Goal: Register for event/course

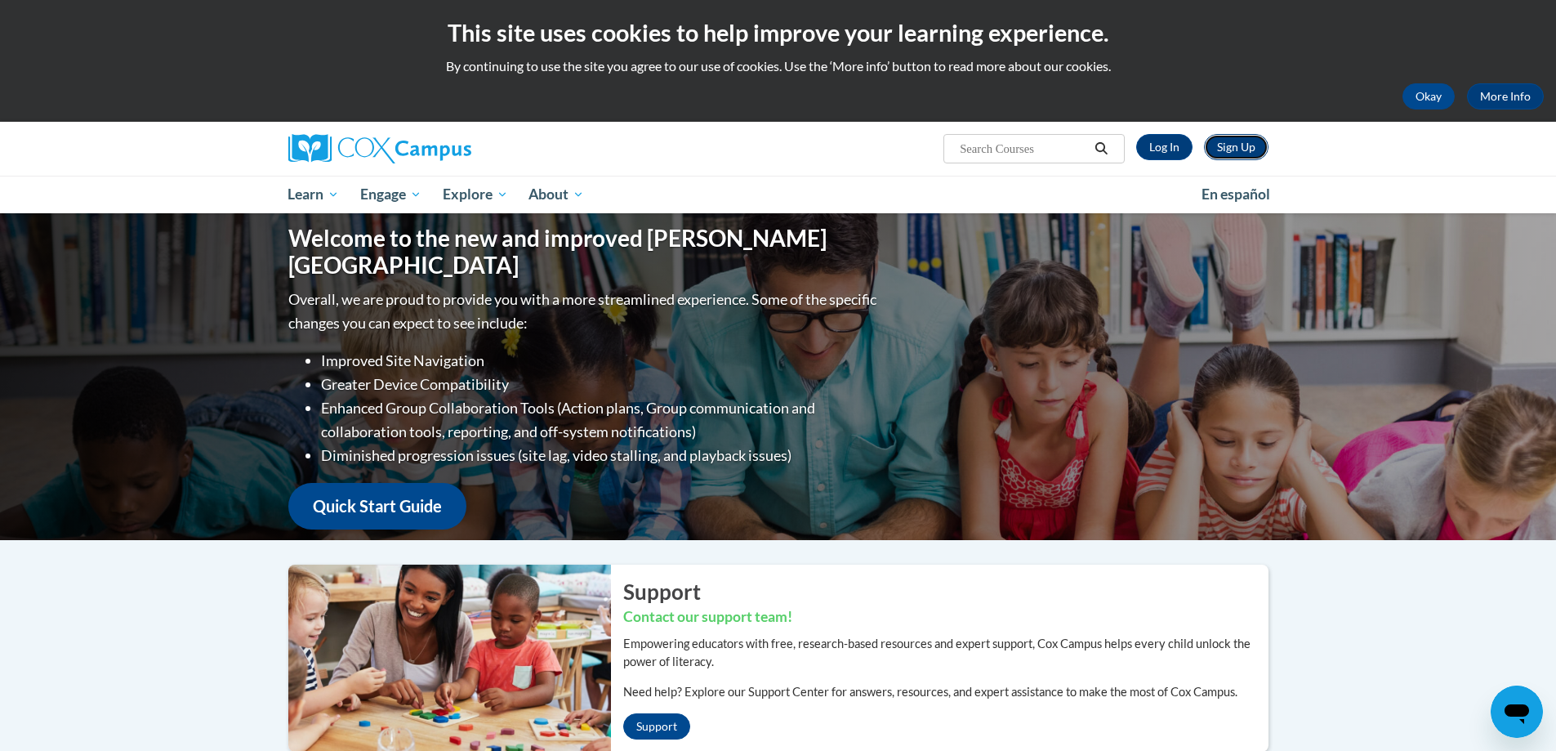
click at [1228, 149] on link "Sign Up" at bounding box center [1236, 147] width 65 height 26
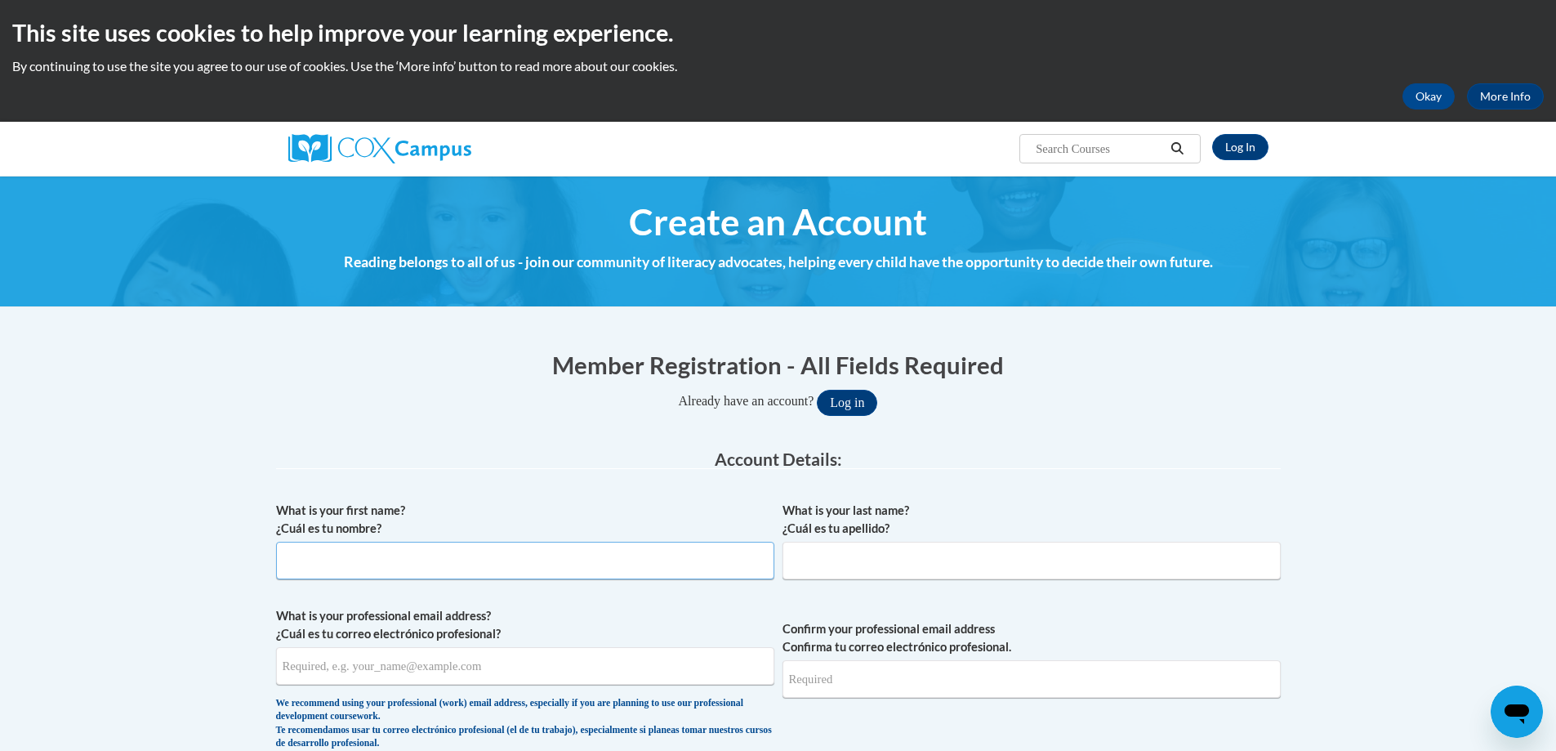
click at [457, 575] on input "What is your first name? ¿Cuál es tu nombre?" at bounding box center [525, 561] width 498 height 38
type input "Krystina"
type input "Mitchell"
type input "Krystina_mitchell@yahoo.com"
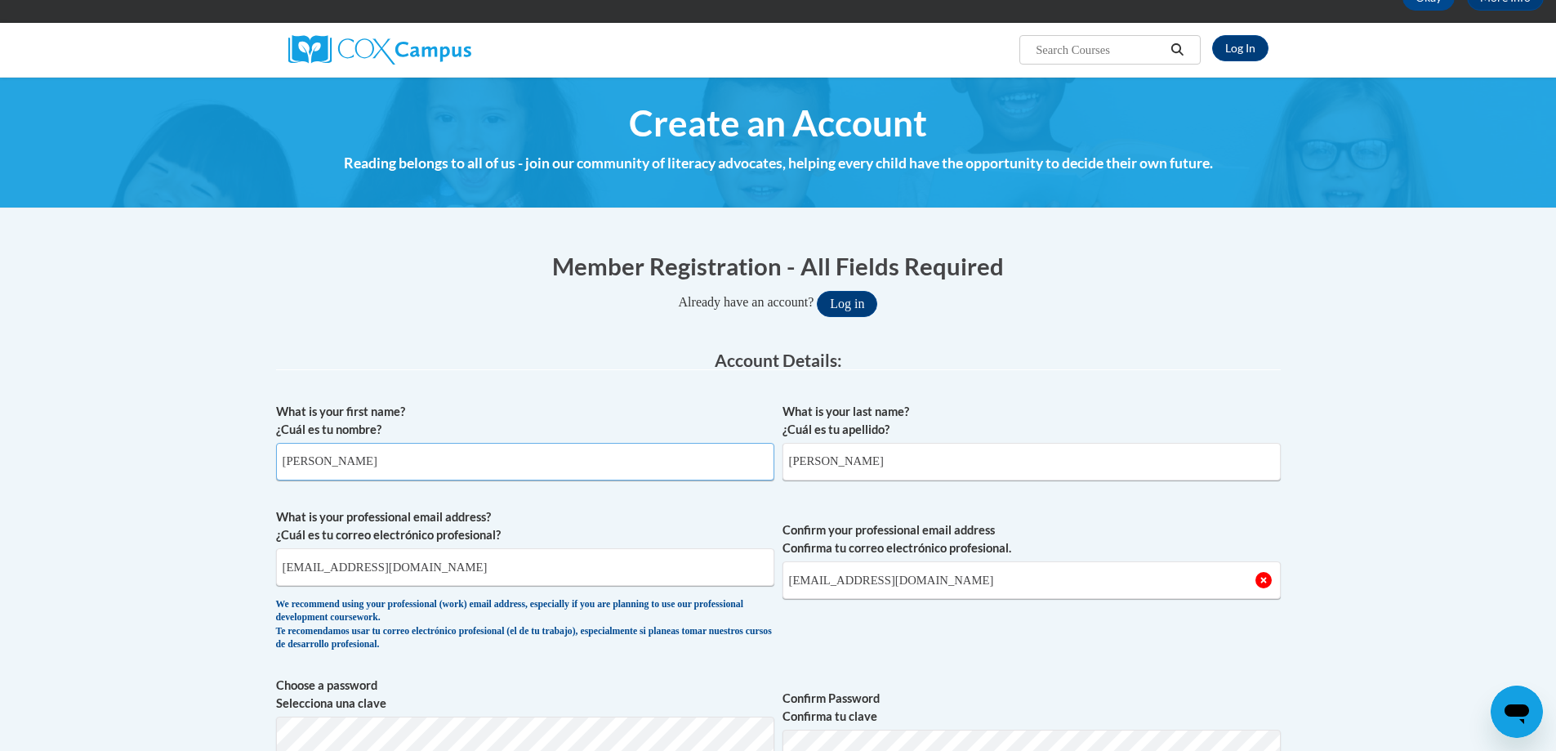
scroll to position [163, 0]
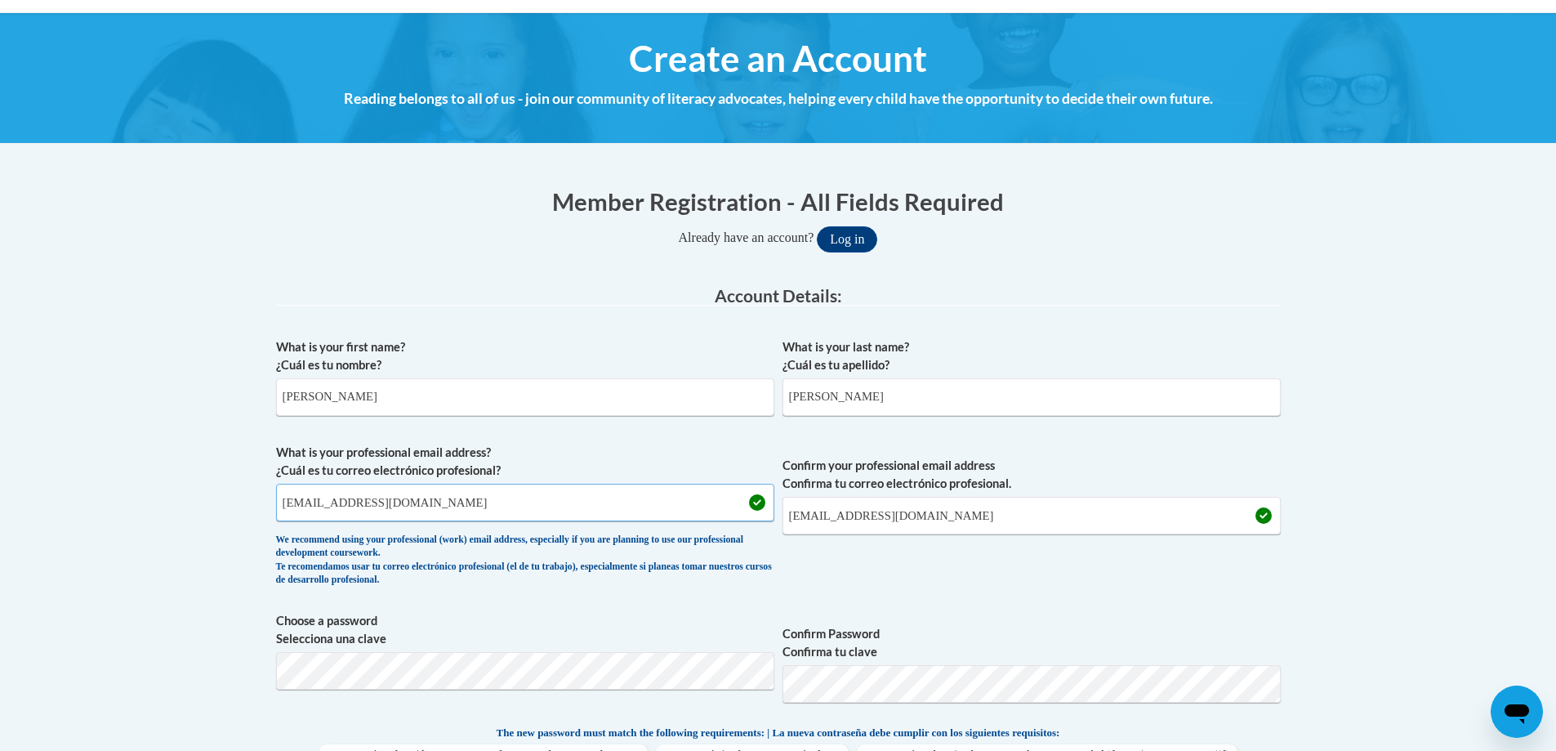
click at [471, 502] on input "Krystina_mitchell@yahoo.com" at bounding box center [525, 503] width 498 height 38
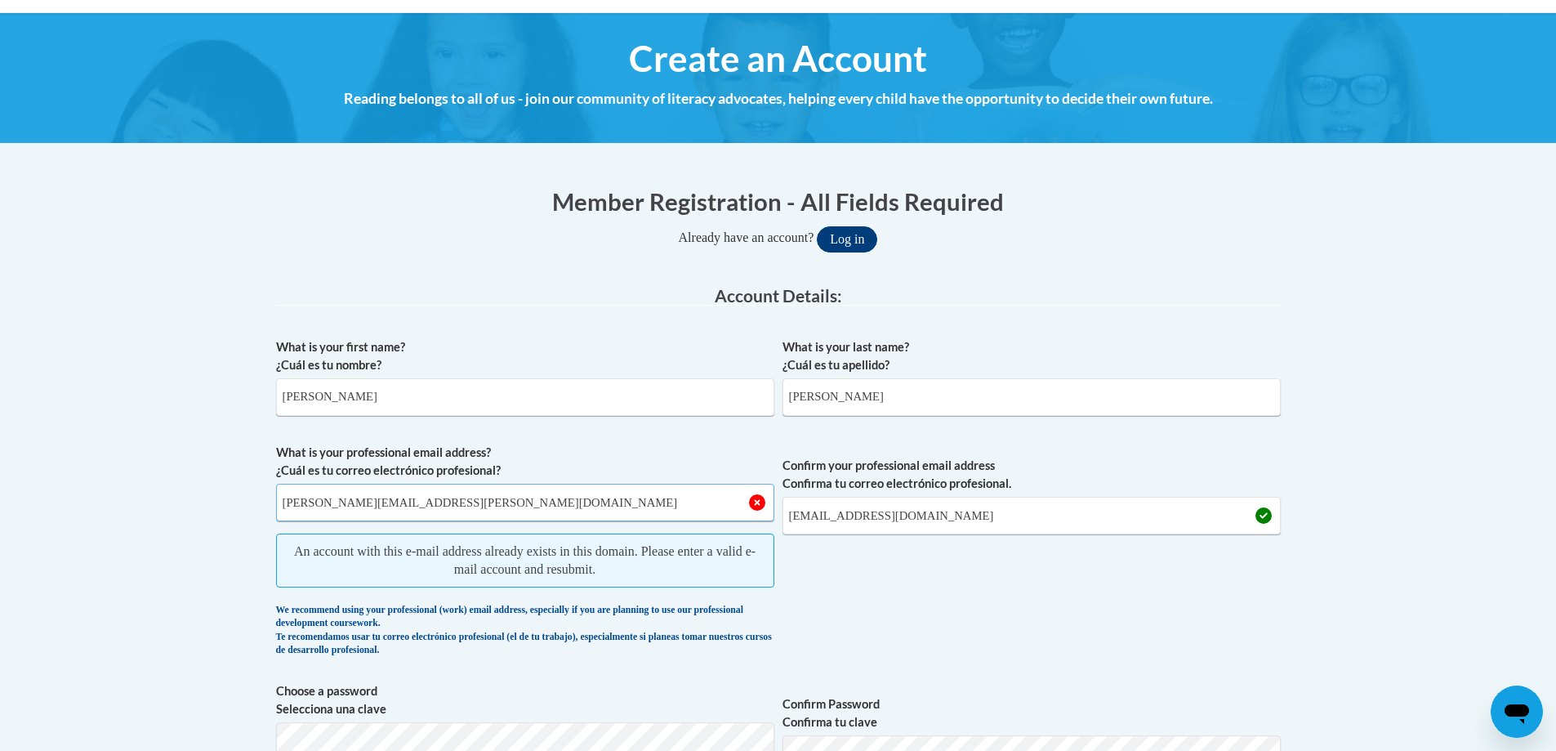
type input "Krystina.mitchell@ndo.org"
click at [835, 237] on button "Log in" at bounding box center [847, 239] width 60 height 26
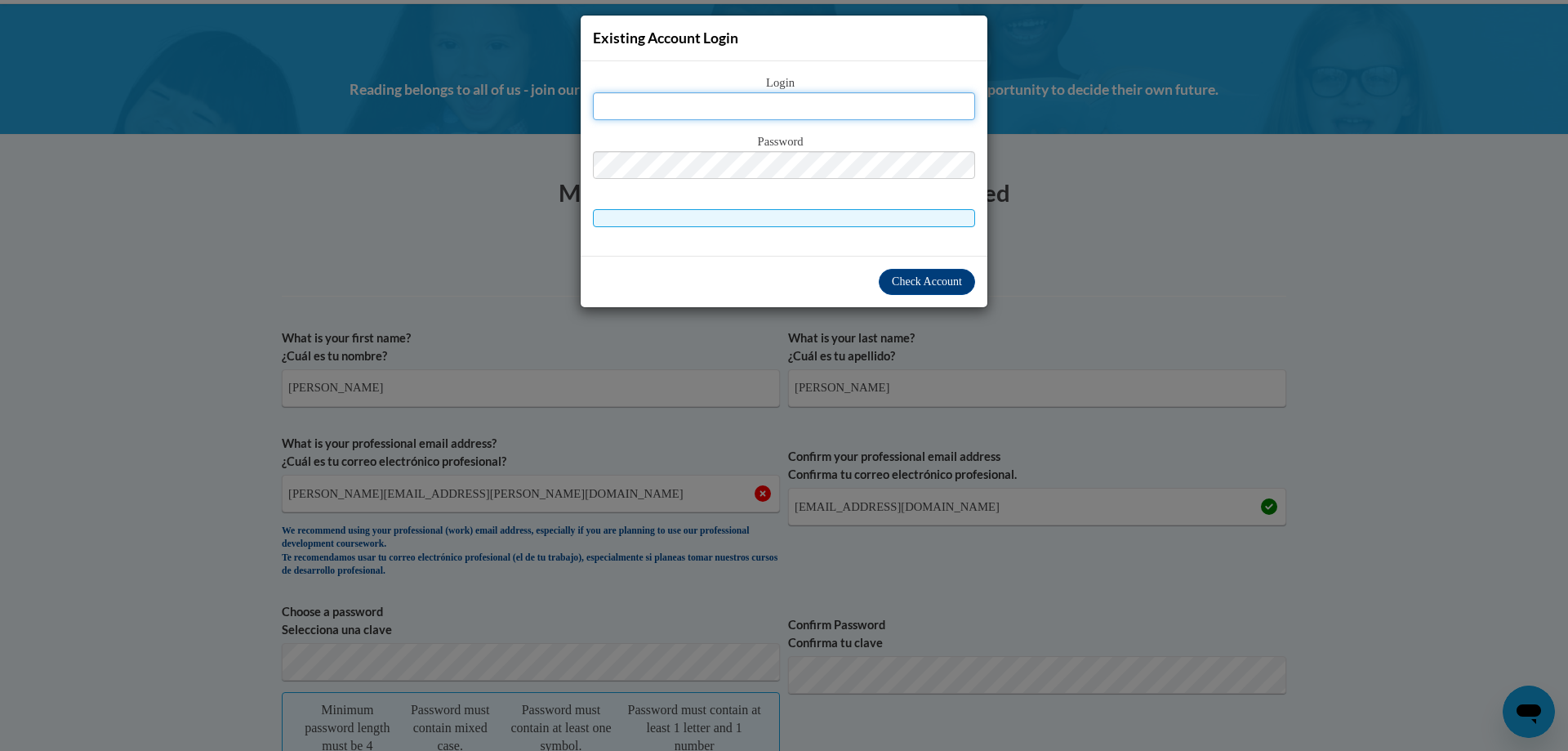
click at [774, 118] on input "text" at bounding box center [784, 106] width 382 height 28
type input "krystina.mitchell@ndo.org"
click at [901, 264] on div "Check Account" at bounding box center [784, 281] width 407 height 51
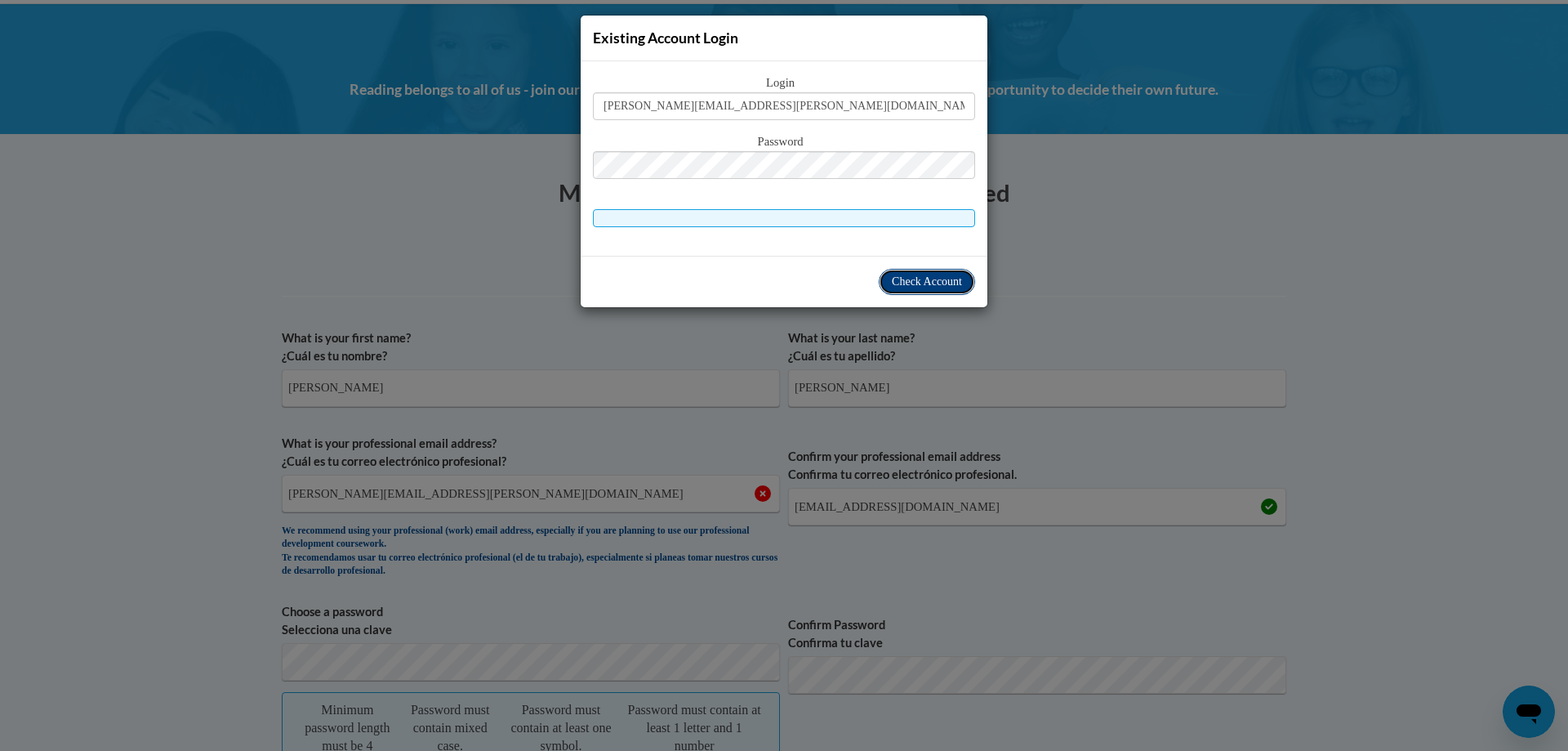
click at [906, 280] on span "Check Account" at bounding box center [927, 281] width 70 height 12
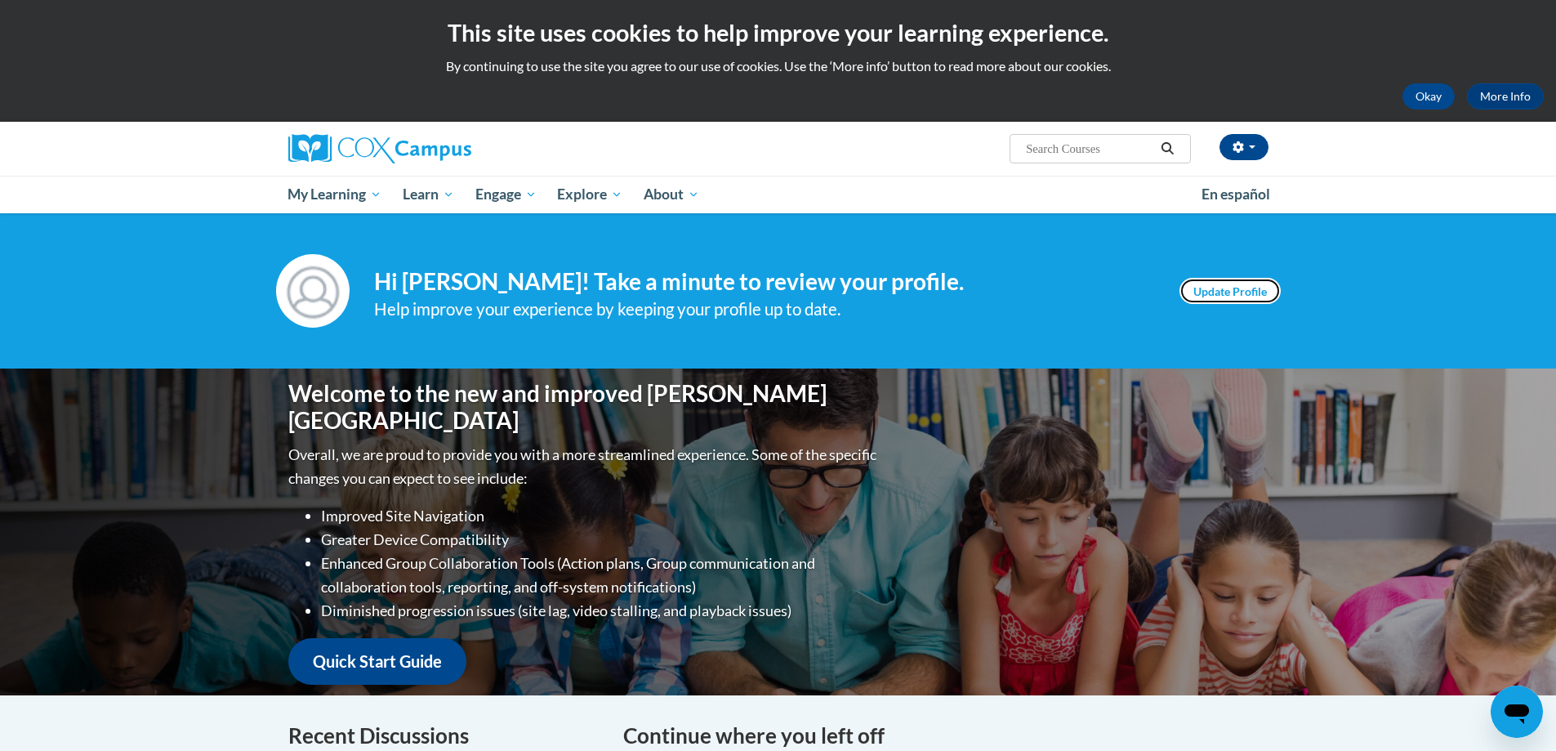
click at [1271, 297] on link "Update Profile" at bounding box center [1229, 291] width 101 height 26
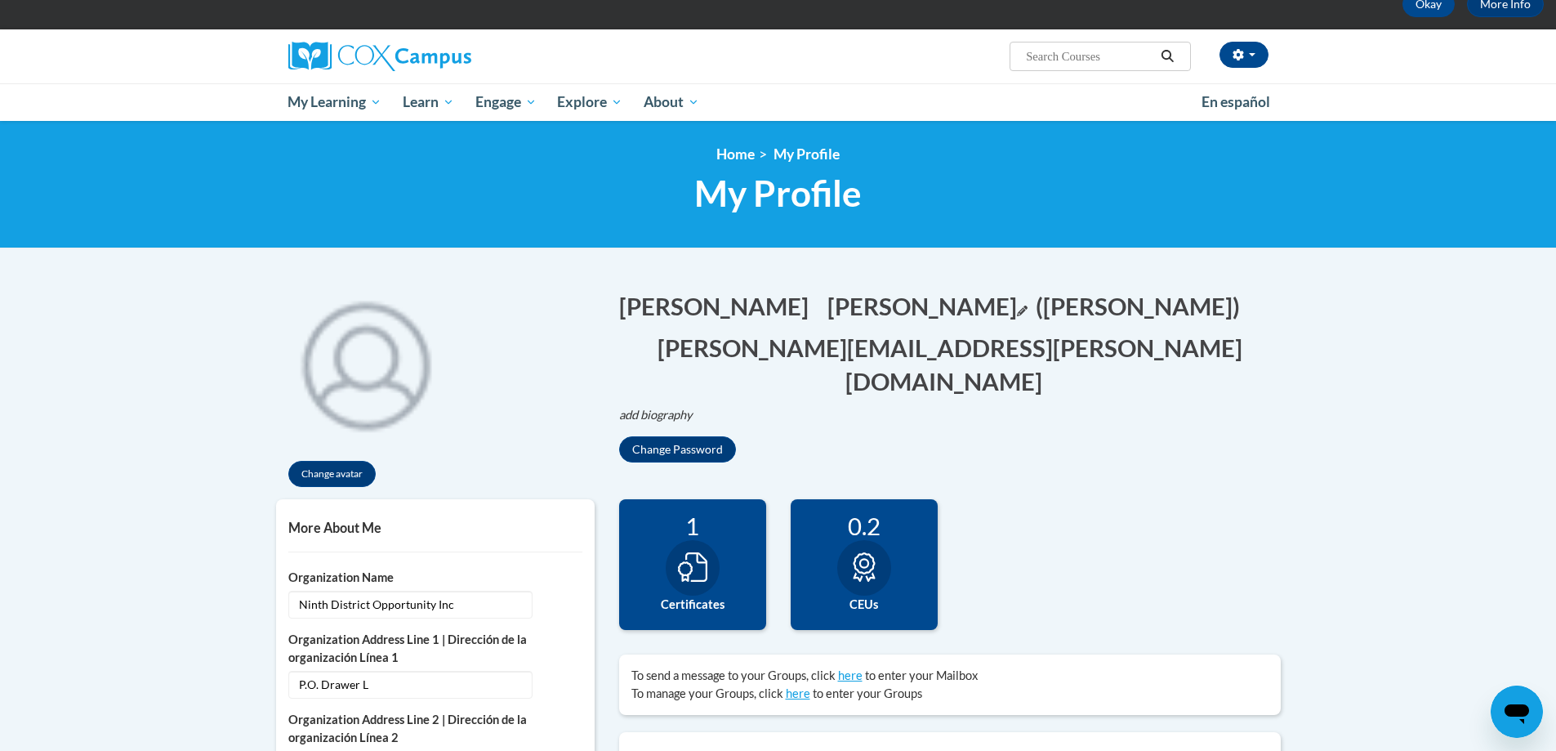
scroll to position [82, 0]
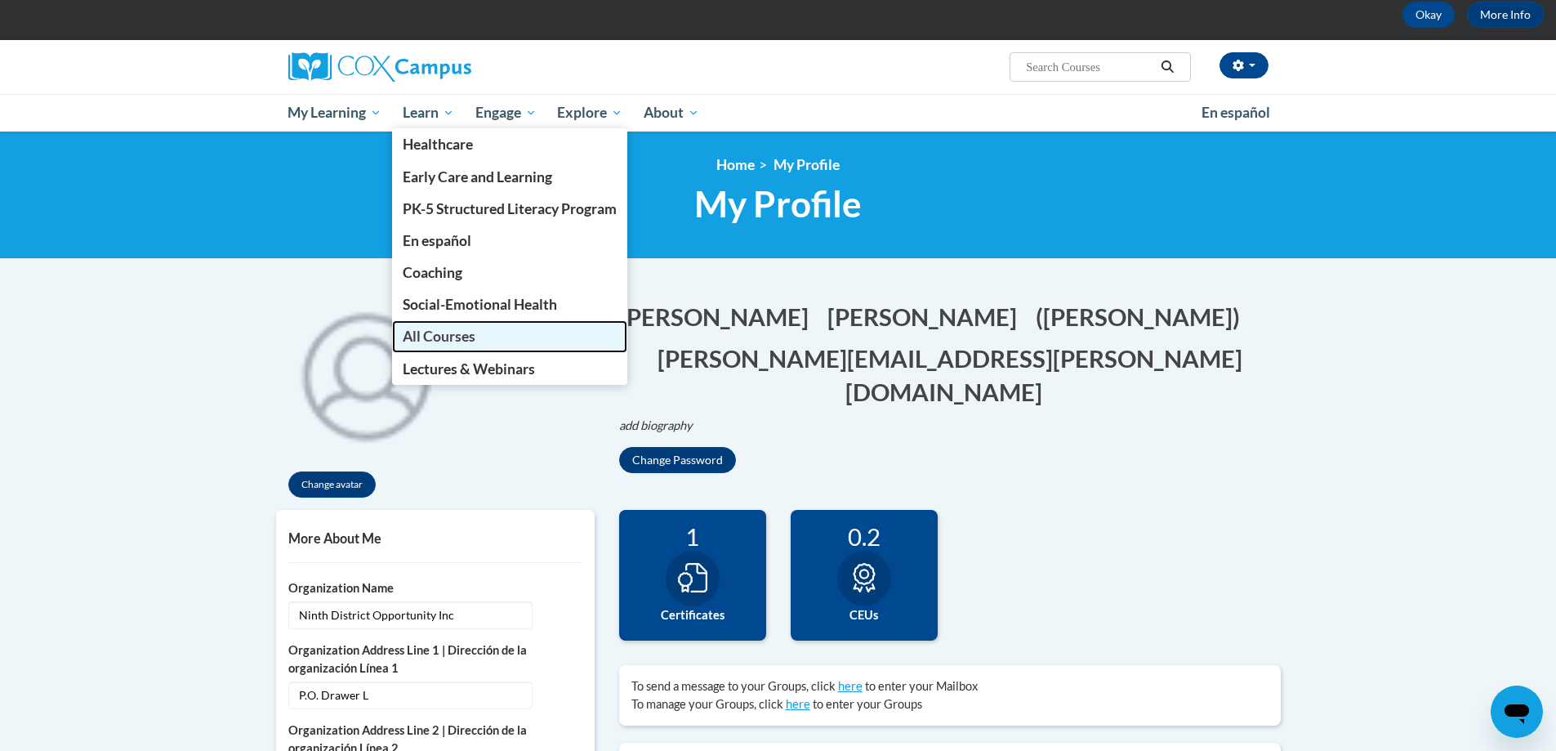
click at [456, 332] on span "All Courses" at bounding box center [439, 336] width 73 height 17
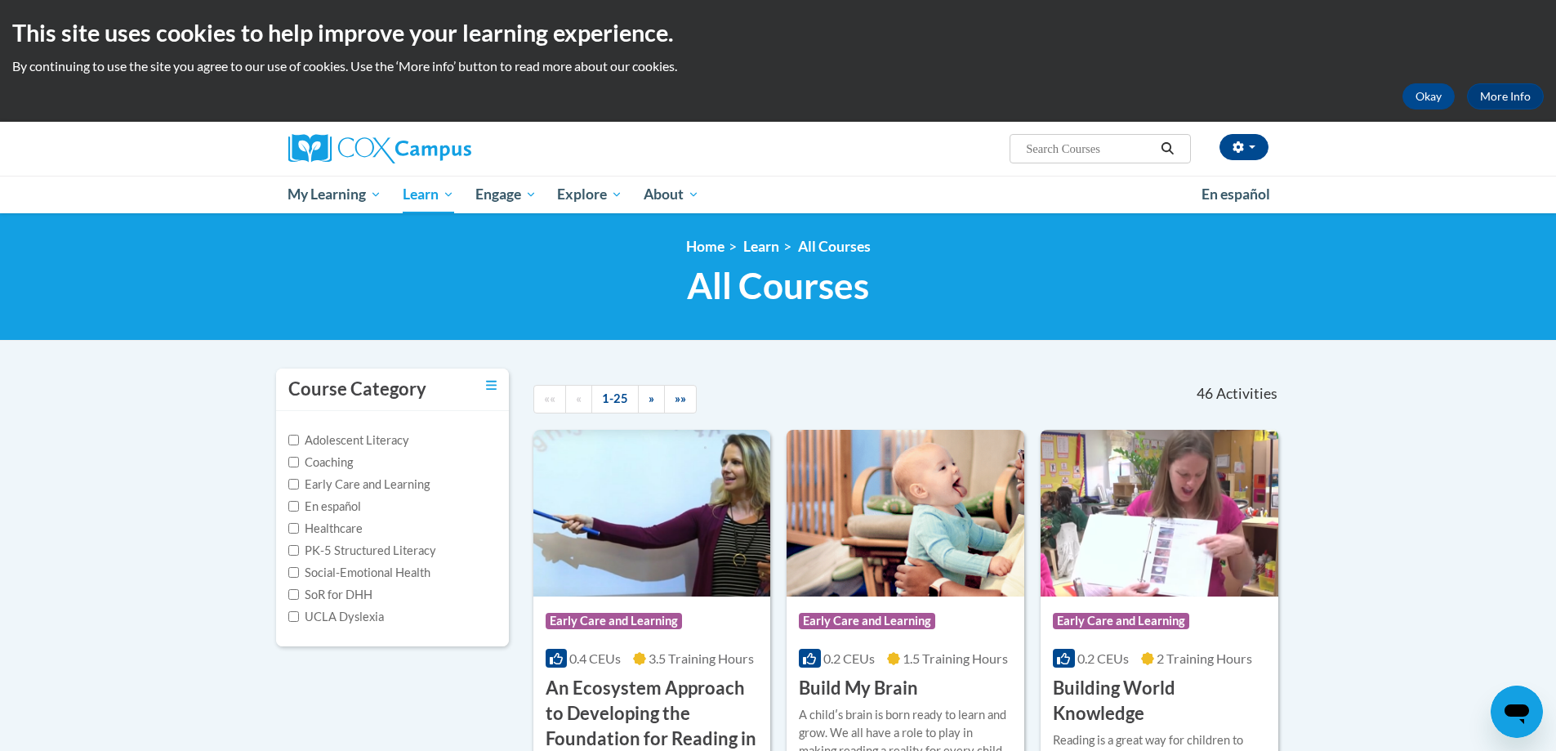
click at [1039, 150] on input "Search..." at bounding box center [1089, 149] width 131 height 20
paste input "The Power of Language"
type input "The Power of Language"
click at [1173, 155] on button "Search" at bounding box center [1167, 149] width 25 height 20
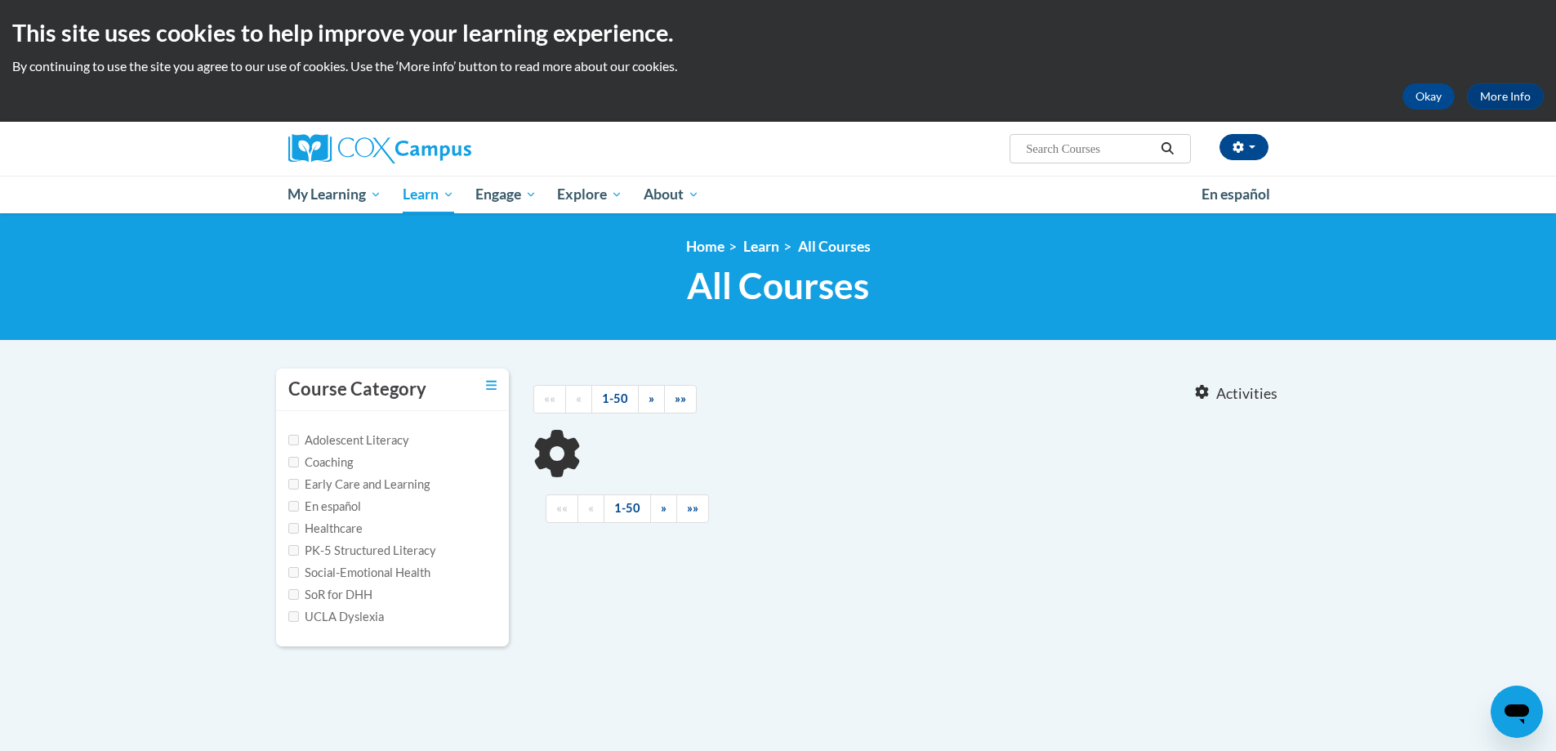
type input "The Power of Language"
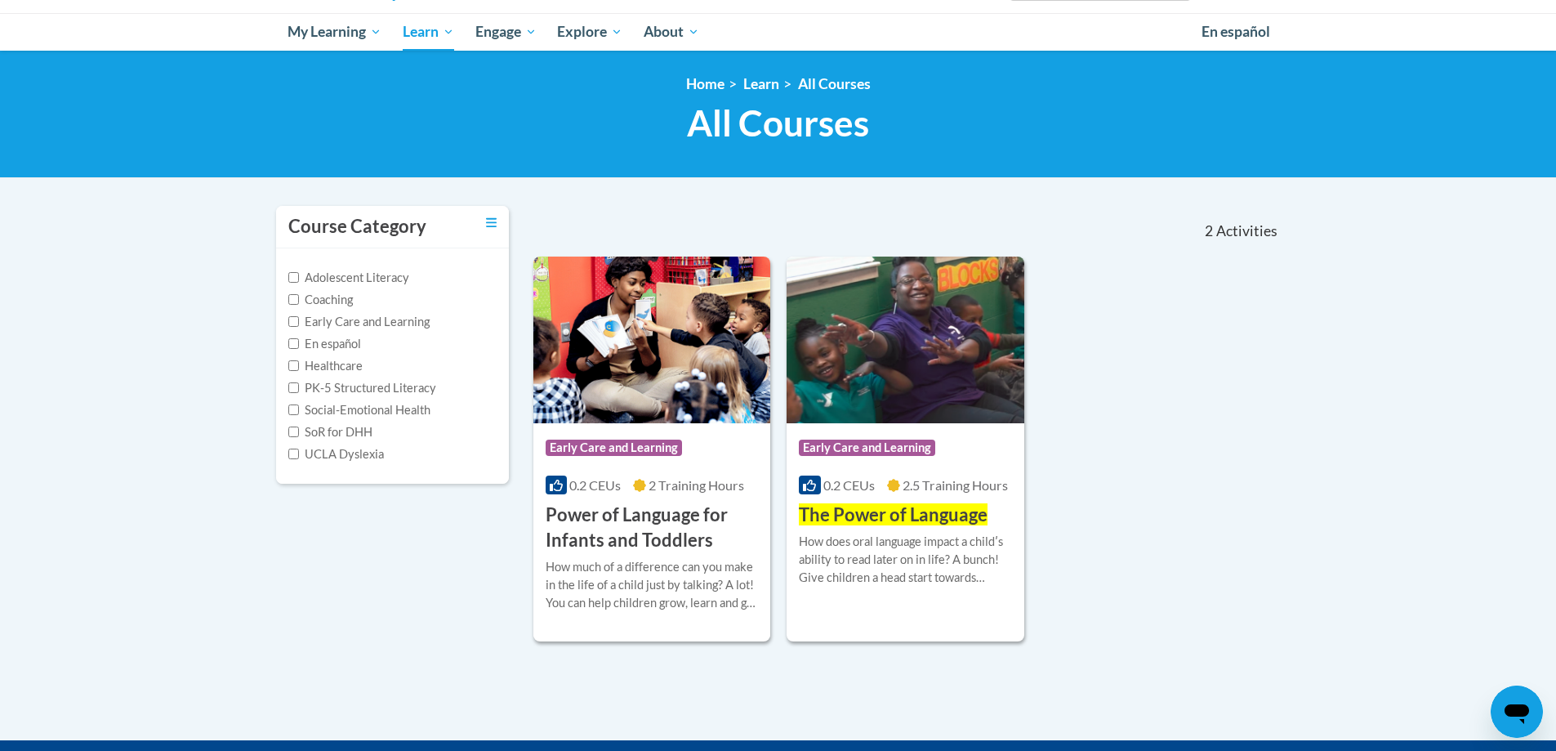
scroll to position [163, 0]
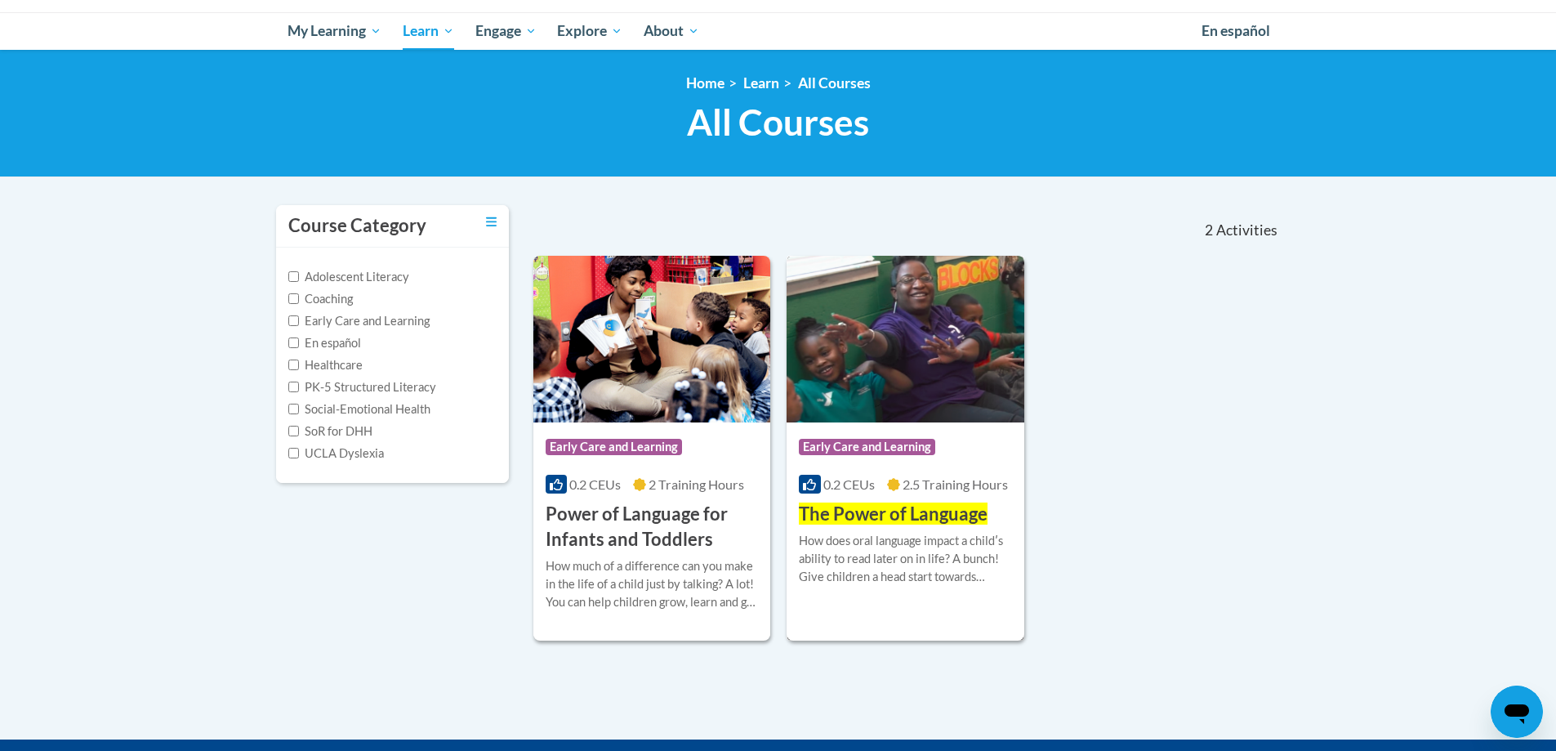
click at [891, 519] on span "The Power of Language" at bounding box center [893, 513] width 189 height 22
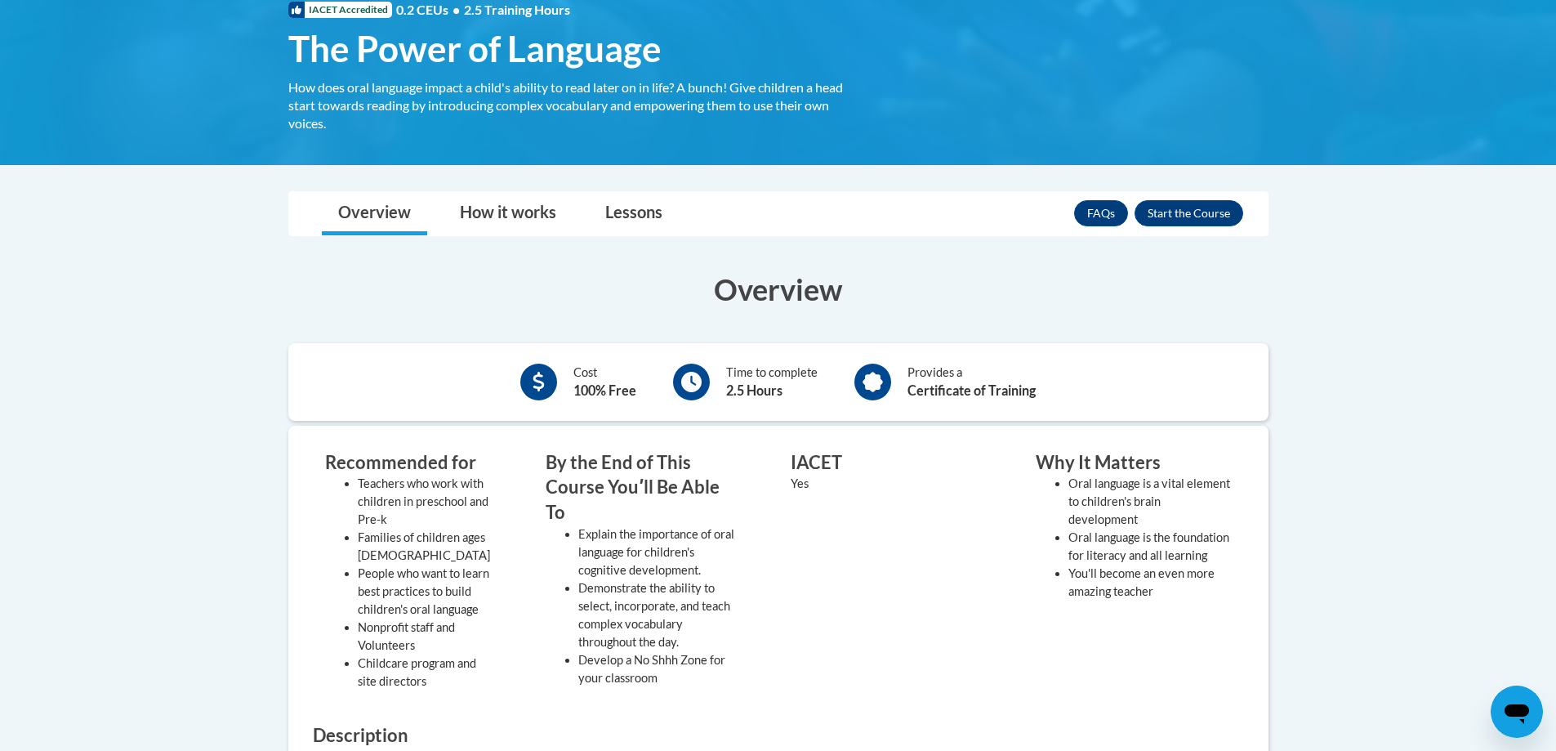
scroll to position [245, 0]
